Goal: Check status: Check status

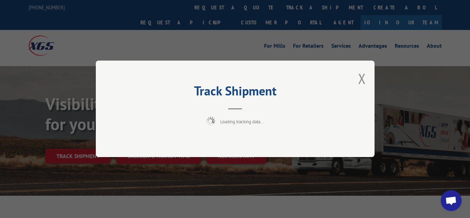
scroll to position [36, 0]
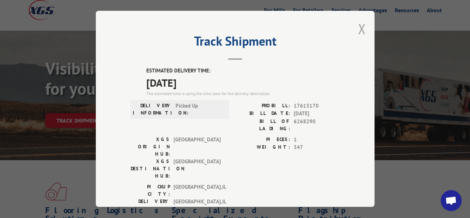
click at [358, 27] on button "Close modal" at bounding box center [362, 28] width 8 height 18
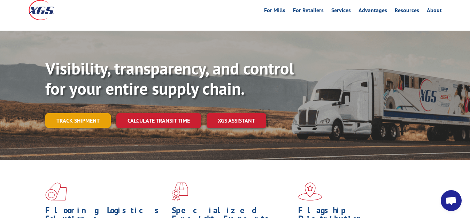
click at [86, 113] on link "Track shipment" at bounding box center [77, 120] width 65 height 15
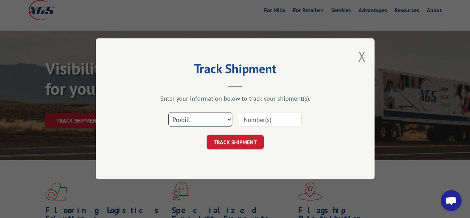
click at [168, 112] on select "Select category... Probill BOL PO" at bounding box center [200, 119] width 64 height 15
select select "bol"
click option "BOL" at bounding box center [0, 0] width 0 height 0
drag, startPoint x: 260, startPoint y: 115, endPoint x: 265, endPoint y: 107, distance: 10.0
click at [260, 115] on input at bounding box center [269, 119] width 64 height 15
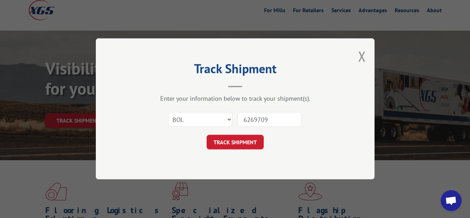
type input "6269709"
click button "TRACK SHIPMENT" at bounding box center [234, 142] width 57 height 15
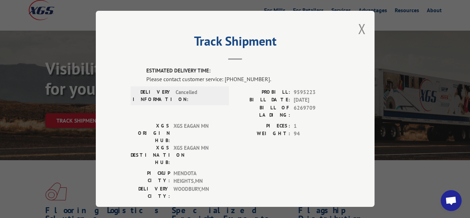
drag, startPoint x: 355, startPoint y: 26, endPoint x: 347, endPoint y: 46, distance: 20.8
click at [358, 29] on button "Close modal" at bounding box center [362, 28] width 8 height 18
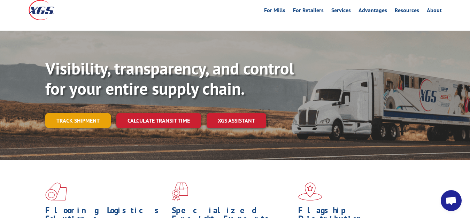
click at [81, 113] on link "Track shipment" at bounding box center [77, 120] width 65 height 15
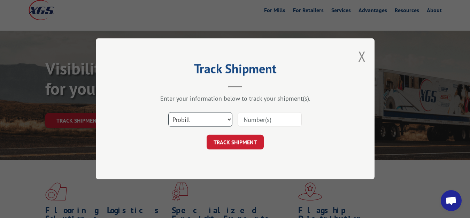
click at [168, 112] on select "Select category... Probill BOL PO" at bounding box center [200, 119] width 64 height 15
select select "bol"
click option "BOL" at bounding box center [0, 0] width 0 height 0
drag, startPoint x: 262, startPoint y: 117, endPoint x: 265, endPoint y: 91, distance: 25.9
click at [263, 112] on input at bounding box center [269, 119] width 64 height 15
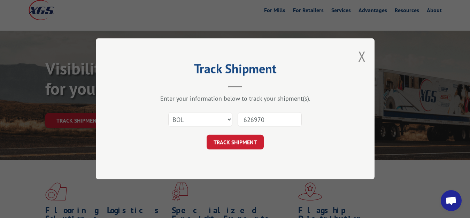
type input "6269709"
click button "TRACK SHIPMENT" at bounding box center [234, 142] width 57 height 15
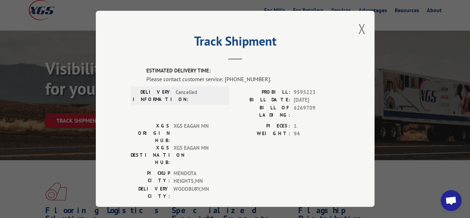
drag, startPoint x: 357, startPoint y: 21, endPoint x: 322, endPoint y: 61, distance: 53.3
click at [358, 27] on button "Close modal" at bounding box center [362, 28] width 8 height 18
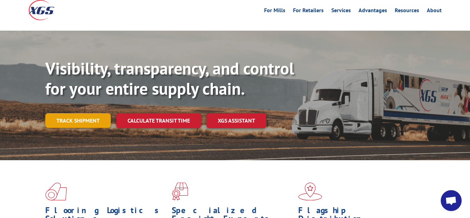
click at [58, 113] on link "Track shipment" at bounding box center [77, 120] width 65 height 15
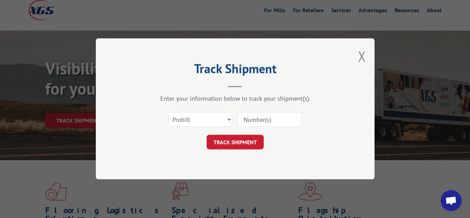
click at [219, 130] on div "Select category... Probill BOL PO" at bounding box center [235, 119] width 209 height 23
drag, startPoint x: 197, startPoint y: 115, endPoint x: 196, endPoint y: 122, distance: 7.3
click at [168, 112] on select "Select category... Probill BOL PO" at bounding box center [200, 119] width 64 height 15
select select "bol"
click option "BOL" at bounding box center [0, 0] width 0 height 0
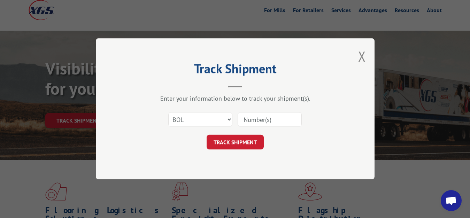
drag, startPoint x: 257, startPoint y: 119, endPoint x: 270, endPoint y: 70, distance: 51.2
click at [258, 116] on input at bounding box center [269, 119] width 64 height 15
type input "6268291"
click button "TRACK SHIPMENT" at bounding box center [234, 142] width 57 height 15
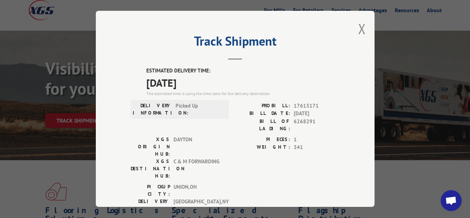
drag, startPoint x: 356, startPoint y: 26, endPoint x: 350, endPoint y: 31, distance: 7.2
click at [358, 27] on button "Close modal" at bounding box center [362, 28] width 8 height 18
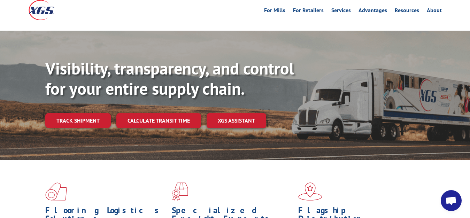
drag, startPoint x: 101, startPoint y: 108, endPoint x: 98, endPoint y: 105, distance: 4.2
click at [100, 113] on link "Track shipment" at bounding box center [77, 120] width 65 height 15
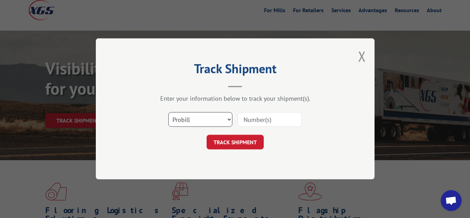
click at [168, 112] on select "Select category... Probill BOL PO" at bounding box center [200, 119] width 64 height 15
select select "bol"
click option "BOL" at bounding box center [0, 0] width 0 height 0
drag, startPoint x: 244, startPoint y: 124, endPoint x: 246, endPoint y: 108, distance: 15.8
click at [244, 119] on input at bounding box center [269, 119] width 64 height 15
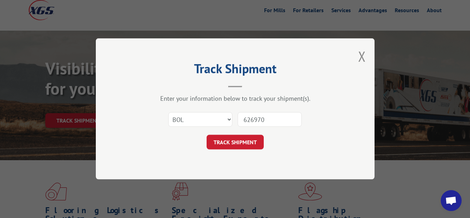
type input "6269709"
click button "TRACK SHIPMENT" at bounding box center [234, 142] width 57 height 15
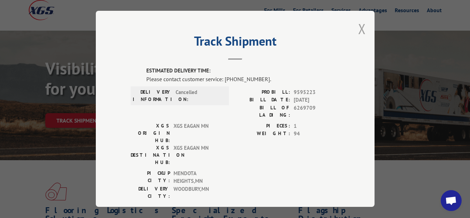
drag, startPoint x: 357, startPoint y: 28, endPoint x: 250, endPoint y: 103, distance: 130.8
click at [358, 29] on button "Close modal" at bounding box center [362, 28] width 8 height 18
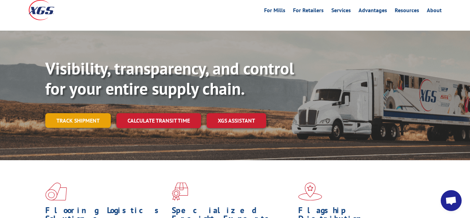
click at [55, 113] on link "Track shipment" at bounding box center [77, 120] width 65 height 15
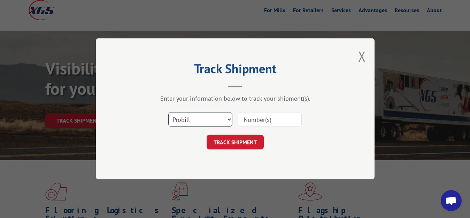
click at [168, 112] on select "Select category... Probill BOL PO" at bounding box center [200, 119] width 64 height 15
select select "bol"
click option "BOL" at bounding box center [0, 0] width 0 height 0
click at [247, 126] on input at bounding box center [269, 119] width 64 height 15
type input "6289287"
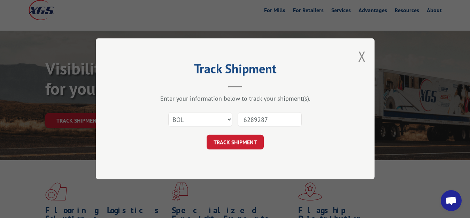
click button "TRACK SHIPMENT" at bounding box center [234, 142] width 57 height 15
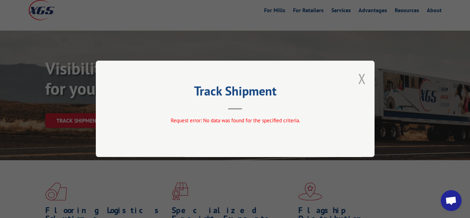
click at [362, 80] on button "Close modal" at bounding box center [362, 78] width 8 height 18
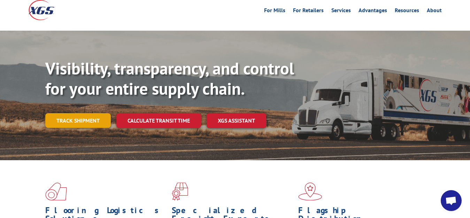
click at [72, 113] on link "Track shipment" at bounding box center [77, 120] width 65 height 15
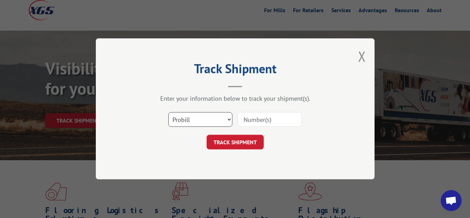
click at [168, 112] on select "Select category... Probill BOL PO" at bounding box center [200, 119] width 64 height 15
select select "bol"
click option "BOL" at bounding box center [0, 0] width 0 height 0
click at [236, 132] on form "Select category... Probill BOL PO TRACK SHIPMENT" at bounding box center [235, 128] width 209 height 41
drag, startPoint x: 256, startPoint y: 119, endPoint x: 263, endPoint y: 108, distance: 13.6
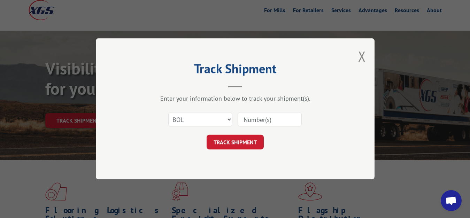
click at [260, 112] on input at bounding box center [269, 119] width 64 height 15
type input "6269709"
click button "TRACK SHIPMENT" at bounding box center [234, 142] width 57 height 15
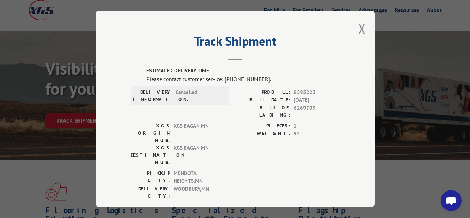
click at [361, 22] on div "Track Shipment ESTIMATED DELIVERY TIME: Please contact customer service: [PHONE…" at bounding box center [235, 109] width 278 height 196
drag, startPoint x: 357, startPoint y: 31, endPoint x: 317, endPoint y: 58, distance: 48.3
click at [358, 32] on button "Close modal" at bounding box center [362, 28] width 8 height 18
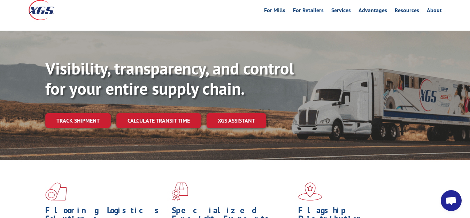
drag, startPoint x: 73, startPoint y: 103, endPoint x: 116, endPoint y: 115, distance: 44.2
click at [73, 113] on link "Track shipment" at bounding box center [77, 120] width 65 height 15
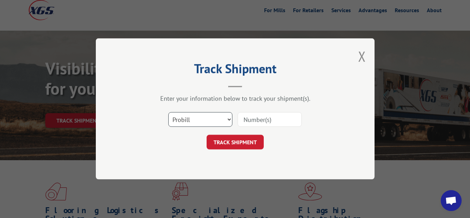
click at [168, 112] on select "Select category... Probill BOL PO" at bounding box center [200, 119] width 64 height 15
select select "bol"
click option "BOL" at bounding box center [0, 0] width 0 height 0
click at [252, 120] on input at bounding box center [269, 119] width 64 height 15
type input "6289287"
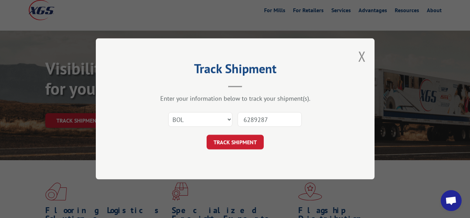
click button "TRACK SHIPMENT" at bounding box center [234, 142] width 57 height 15
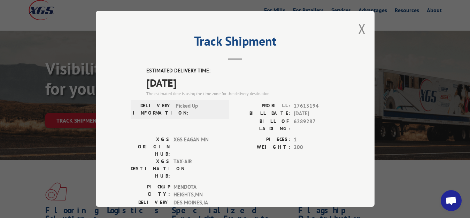
drag, startPoint x: 354, startPoint y: 28, endPoint x: 332, endPoint y: 61, distance: 39.8
click at [358, 30] on button "Close modal" at bounding box center [362, 28] width 8 height 18
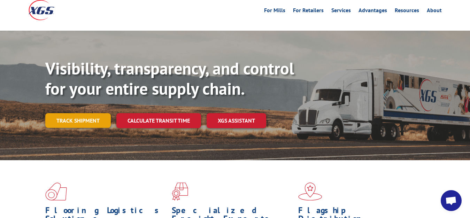
click at [57, 113] on link "Track shipment" at bounding box center [77, 120] width 65 height 15
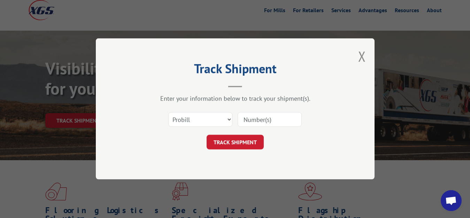
click at [189, 109] on div "Select category... Probill BOL PO" at bounding box center [235, 119] width 209 height 23
click at [168, 112] on select "Select category... Probill BOL PO" at bounding box center [200, 119] width 64 height 15
select select "bol"
click option "BOL" at bounding box center [0, 0] width 0 height 0
click at [254, 117] on input at bounding box center [269, 119] width 64 height 15
